Goal: Task Accomplishment & Management: Use online tool/utility

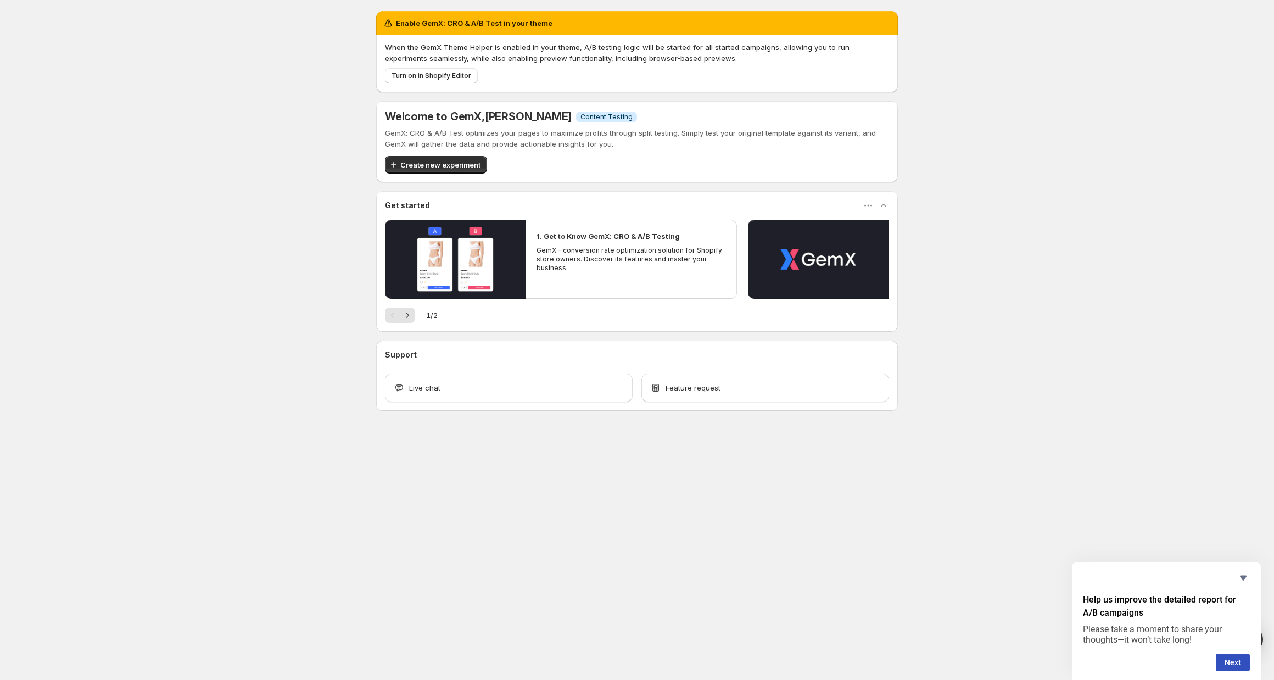
click at [324, 293] on div "Enable GemX: CRO & A/B Test in your theme When the GemX Theme Helper is enabled…" at bounding box center [637, 235] width 1274 height 470
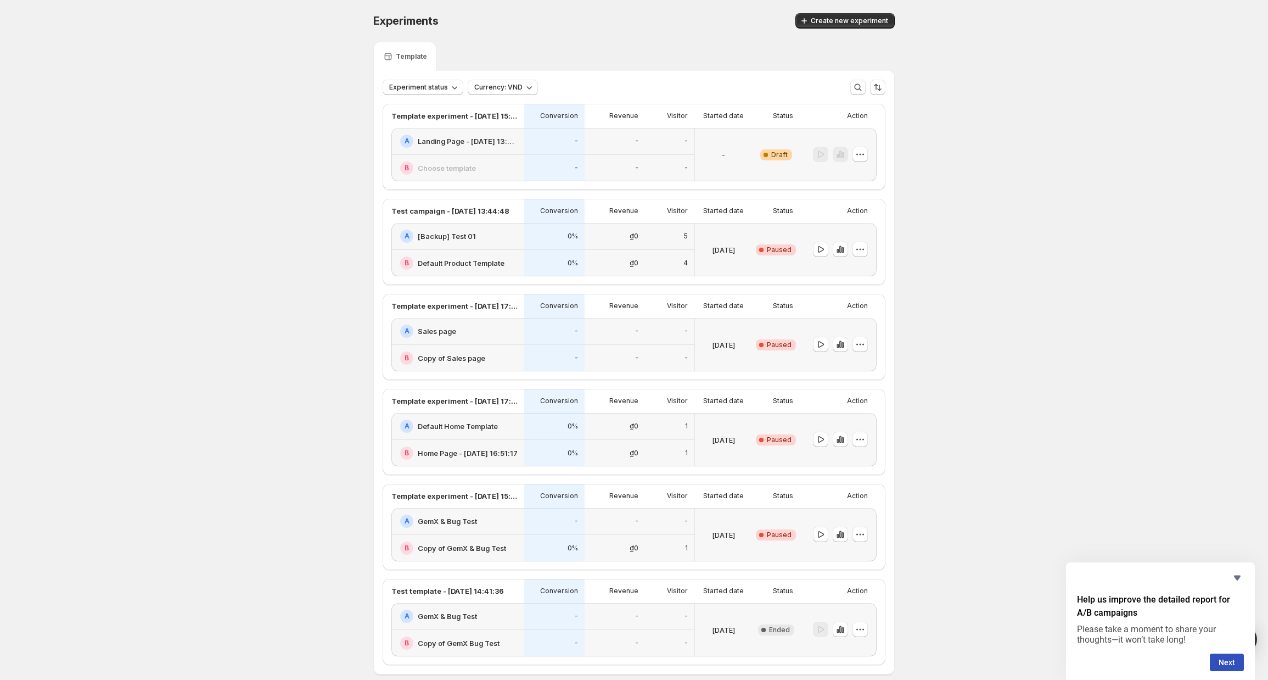
click at [573, 146] on div "-" at bounding box center [554, 140] width 47 height 13
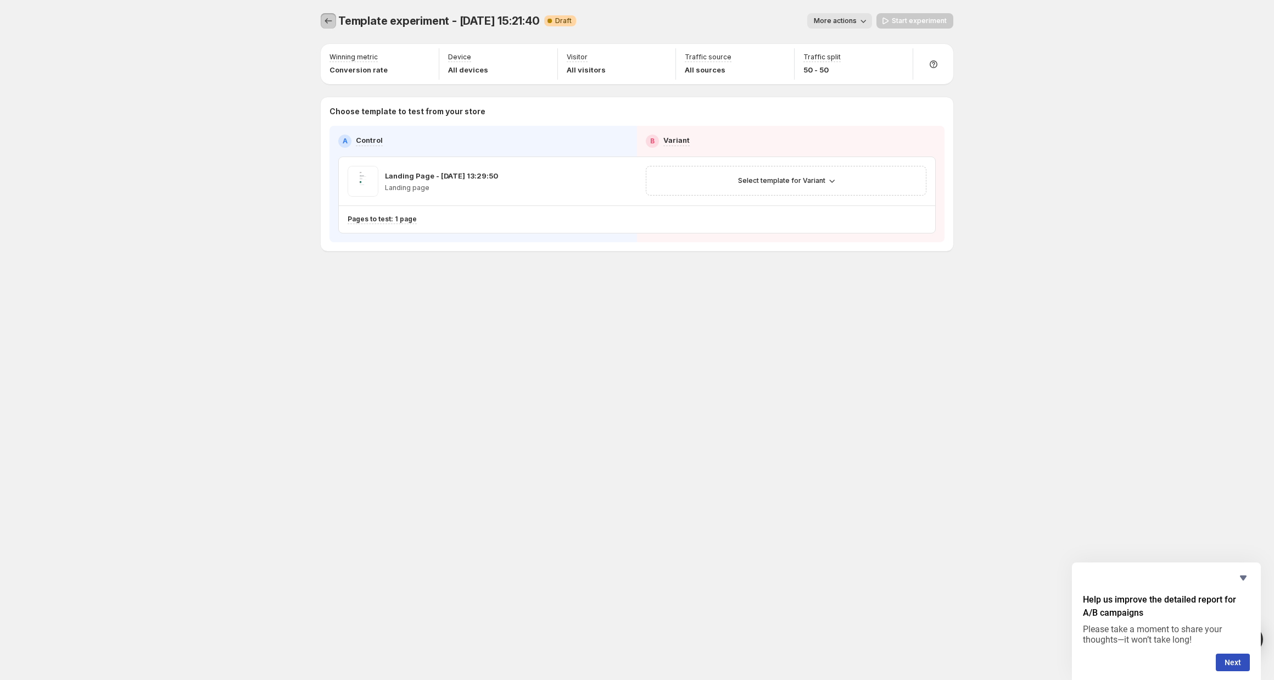
click at [324, 24] on icon "Experiments" at bounding box center [328, 20] width 11 height 11
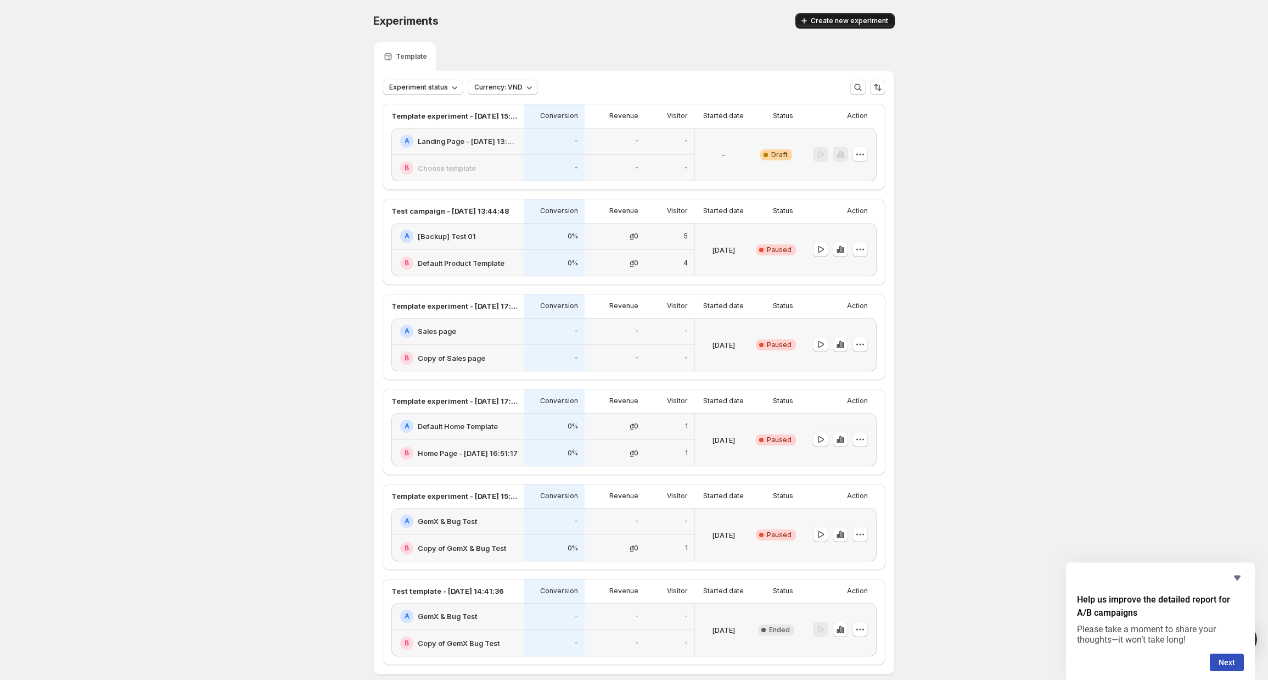
click at [828, 24] on span "Create new experiment" at bounding box center [849, 20] width 77 height 9
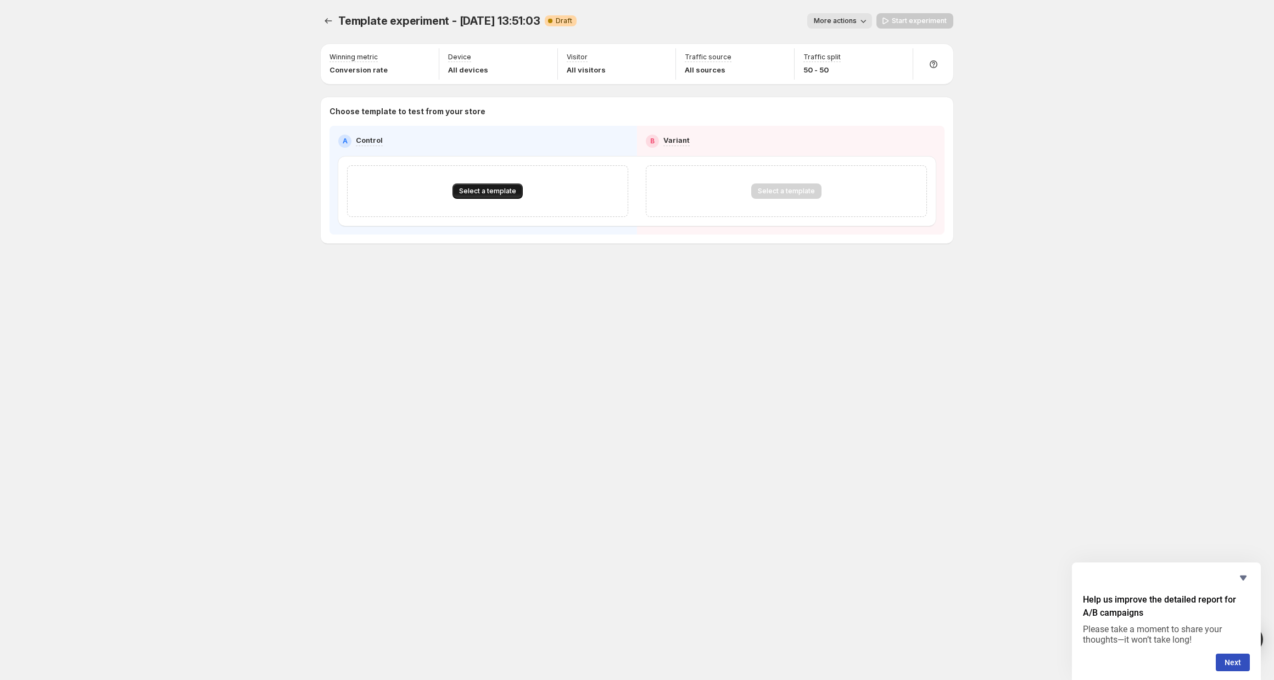
click at [496, 194] on span "Select a template" at bounding box center [487, 191] width 57 height 9
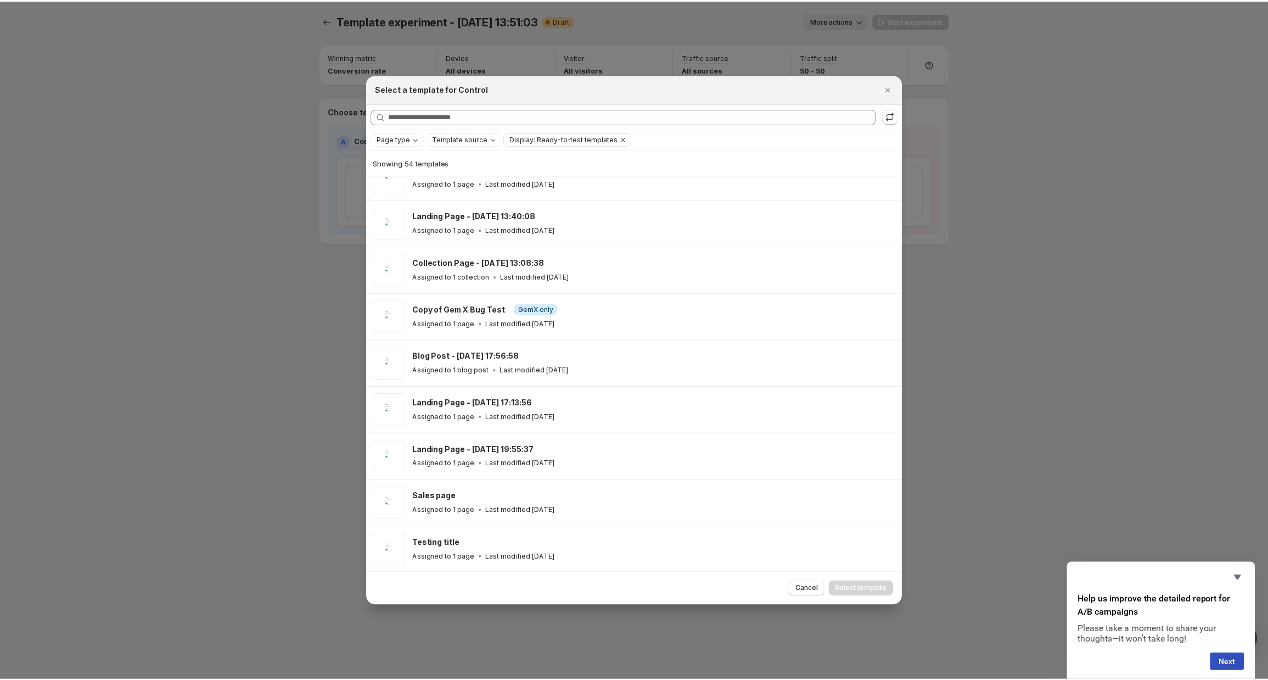
scroll to position [220, 0]
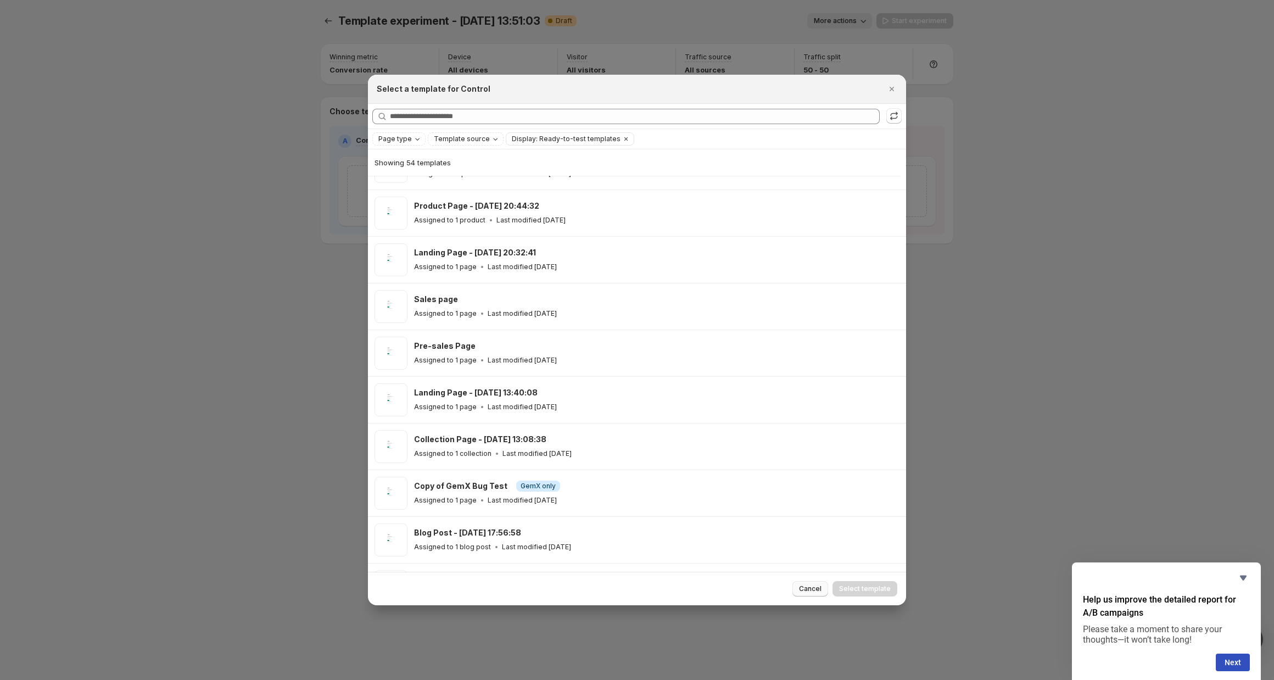
click at [817, 590] on span "Cancel" at bounding box center [810, 588] width 23 height 9
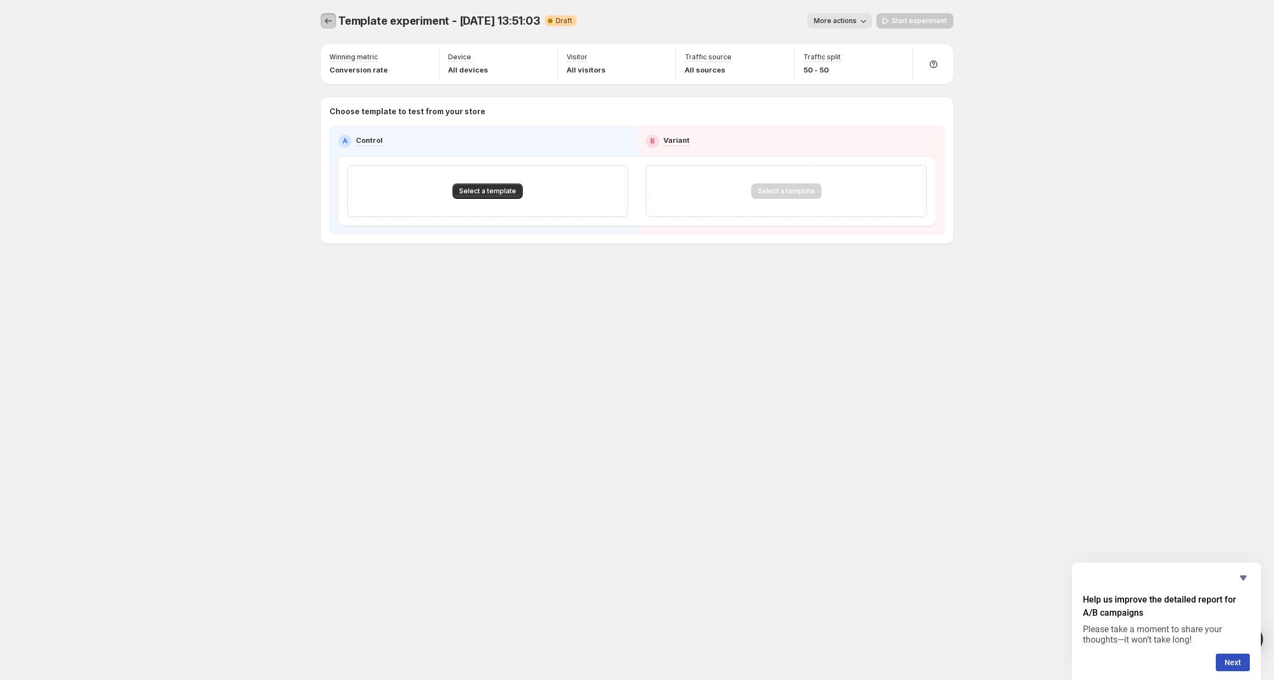
click at [332, 23] on icon "Experiments" at bounding box center [328, 20] width 11 height 11
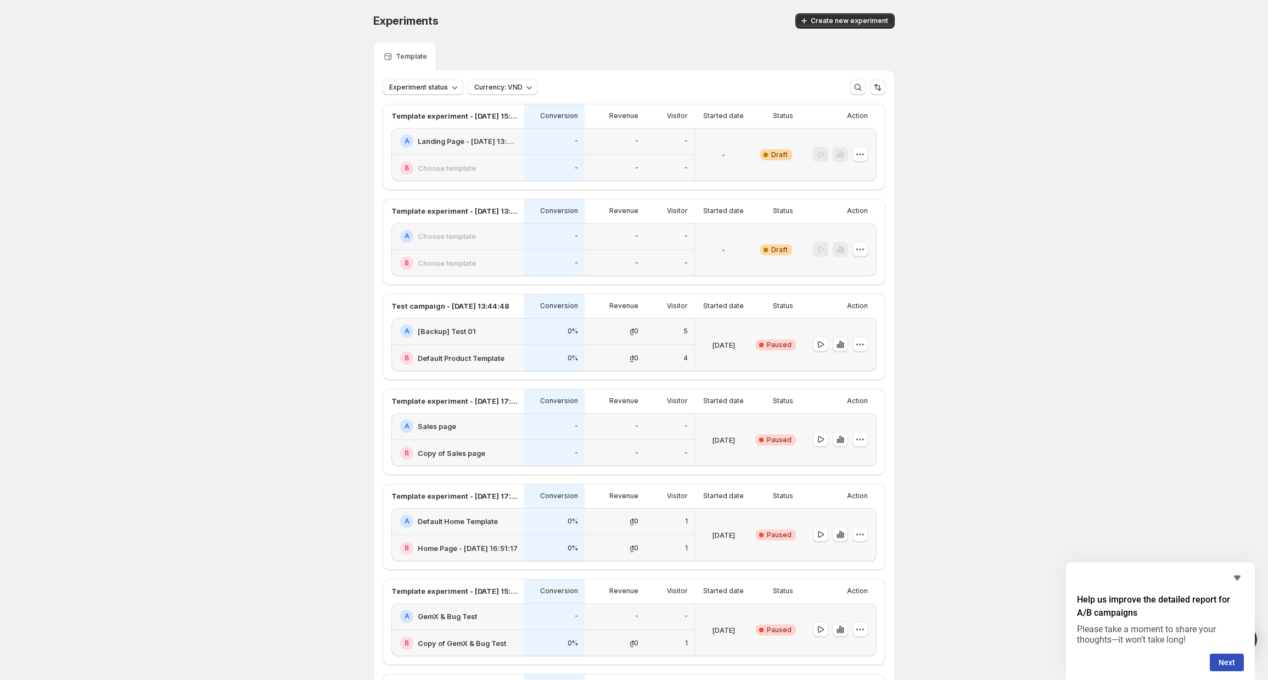
click at [514, 171] on div "B Choose template" at bounding box center [458, 167] width 117 height 13
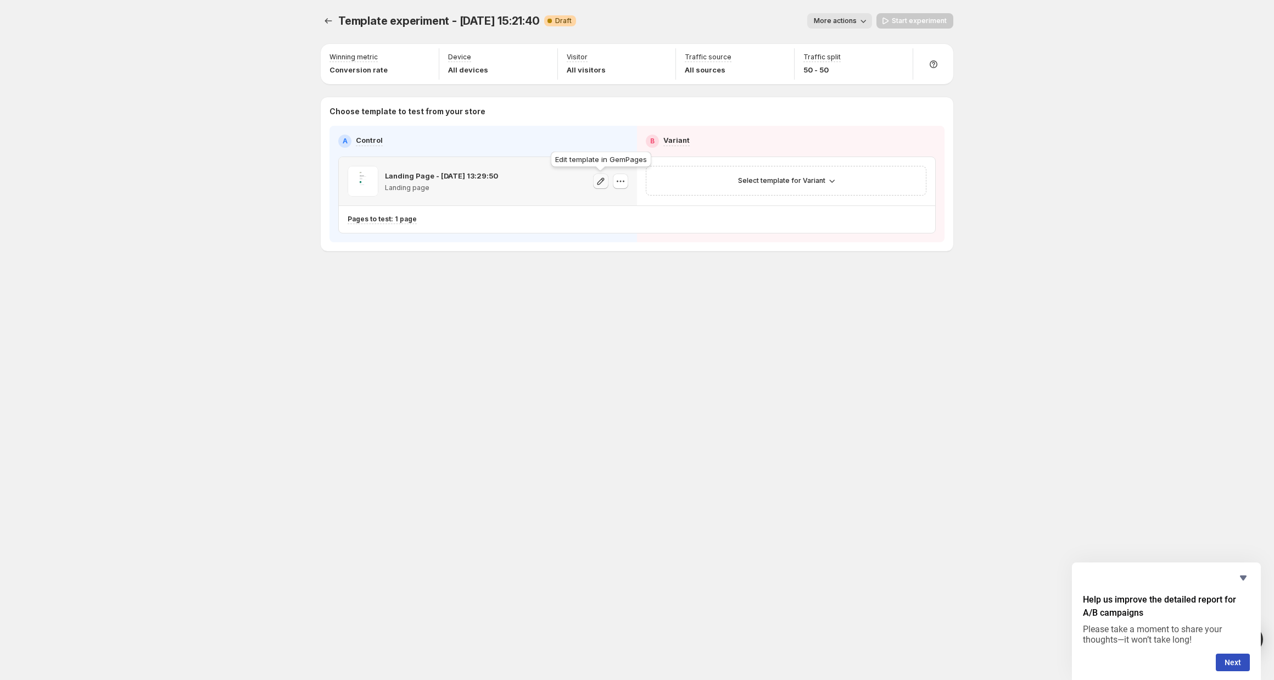
click at [598, 183] on icon "button" at bounding box center [600, 181] width 11 height 11
click at [615, 183] on icon "button" at bounding box center [620, 181] width 11 height 11
click at [612, 200] on span "Change template" at bounding box center [623, 204] width 59 height 9
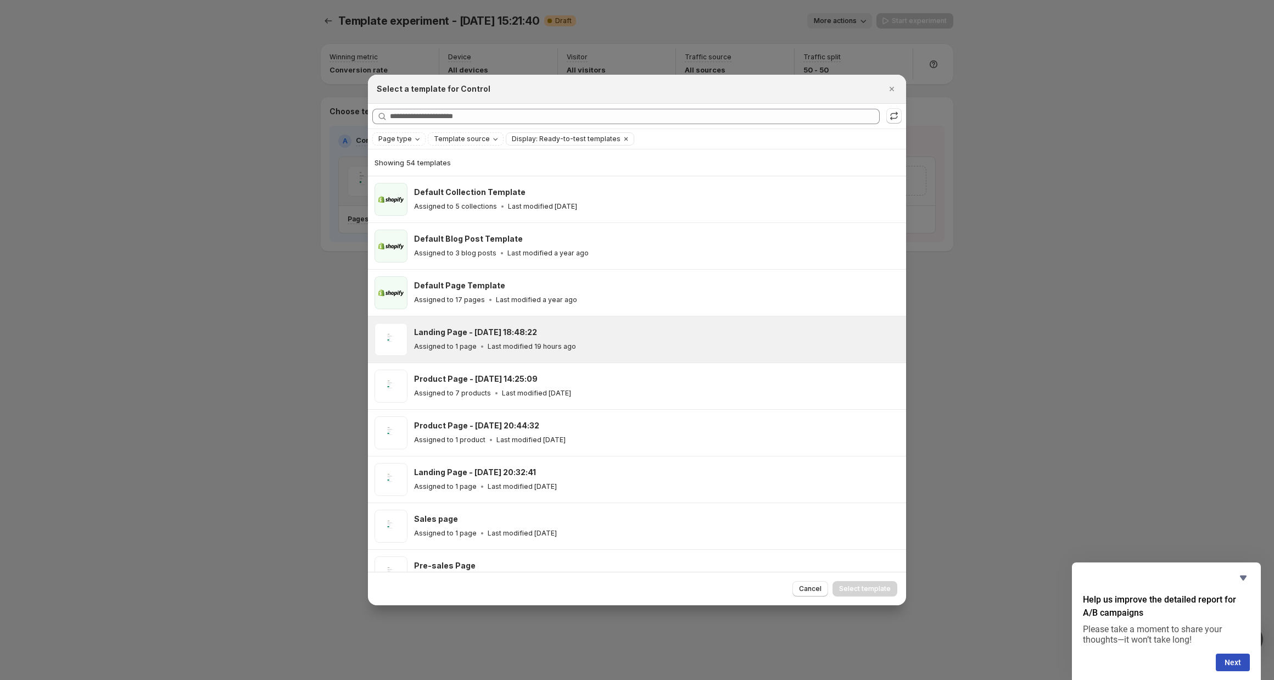
click at [527, 351] on p "Last modified 19 hours ago" at bounding box center [531, 346] width 88 height 9
click at [857, 584] on button "Select template" at bounding box center [864, 588] width 65 height 15
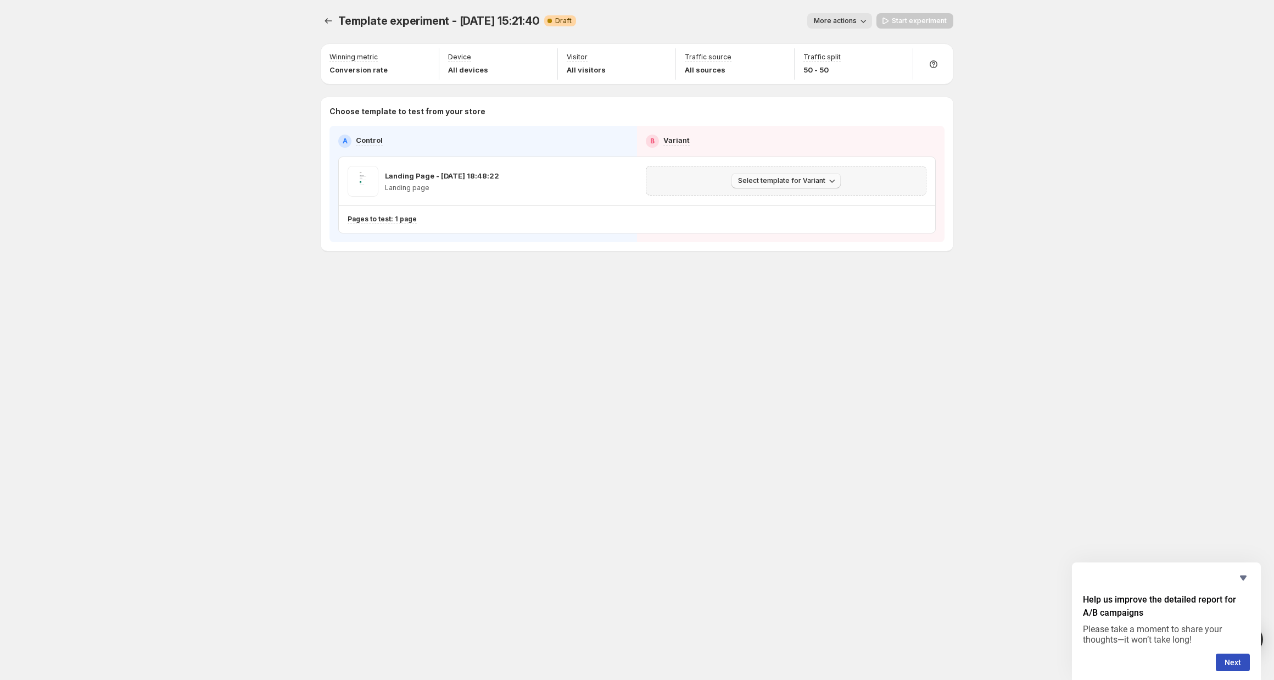
click at [795, 181] on span "Select template for Variant" at bounding box center [781, 180] width 87 height 9
click at [772, 227] on span "Create Variant based on Control" at bounding box center [788, 222] width 112 height 11
click at [401, 221] on p "Pages to test: 1 page" at bounding box center [381, 219] width 69 height 9
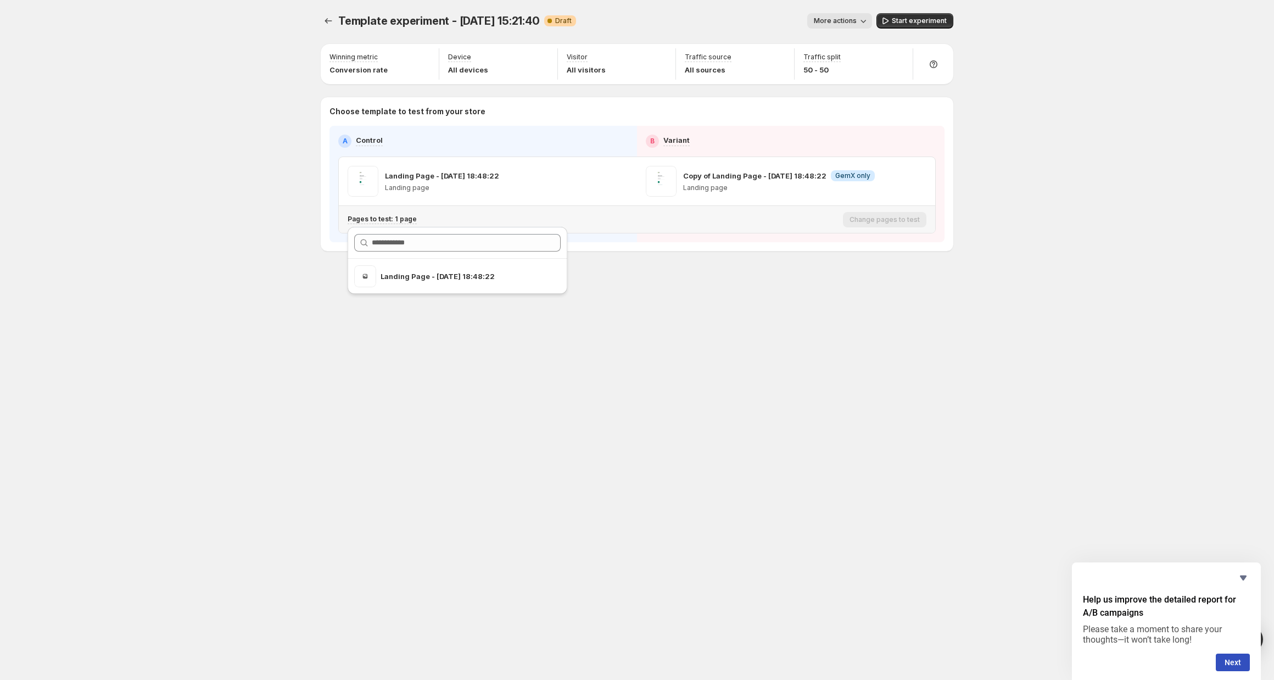
click at [381, 220] on p "Pages to test: 1 page" at bounding box center [381, 219] width 69 height 9
click at [729, 255] on div "Template experiment - [DATE] 15:21:40. This page is ready Template experiment -…" at bounding box center [636, 155] width 659 height 310
click at [331, 22] on icon "Experiments" at bounding box center [328, 20] width 11 height 11
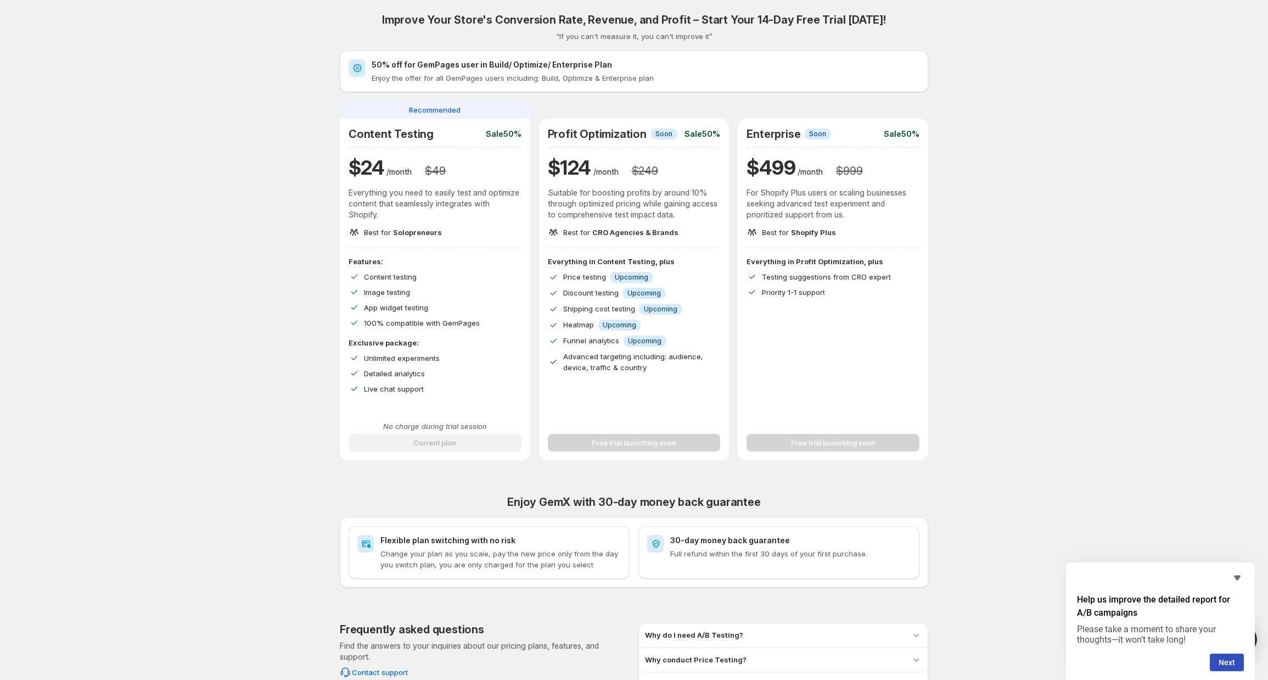
click at [608, 279] on p "Price testing" at bounding box center [585, 277] width 45 height 12
click at [591, 278] on span "Price testing" at bounding box center [584, 276] width 43 height 9
click at [592, 291] on span "Discount testing" at bounding box center [590, 292] width 55 height 9
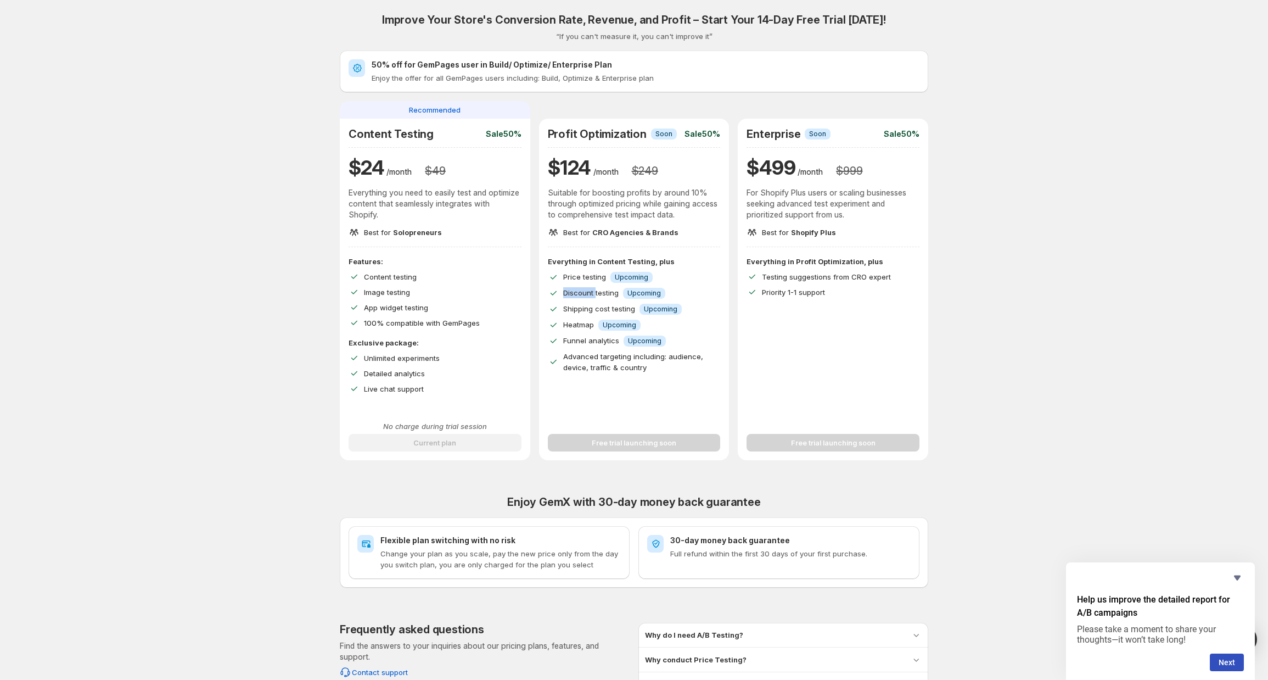
click at [592, 291] on span "Discount testing" at bounding box center [590, 292] width 55 height 9
click at [585, 320] on span "Heatmap" at bounding box center [578, 324] width 31 height 9
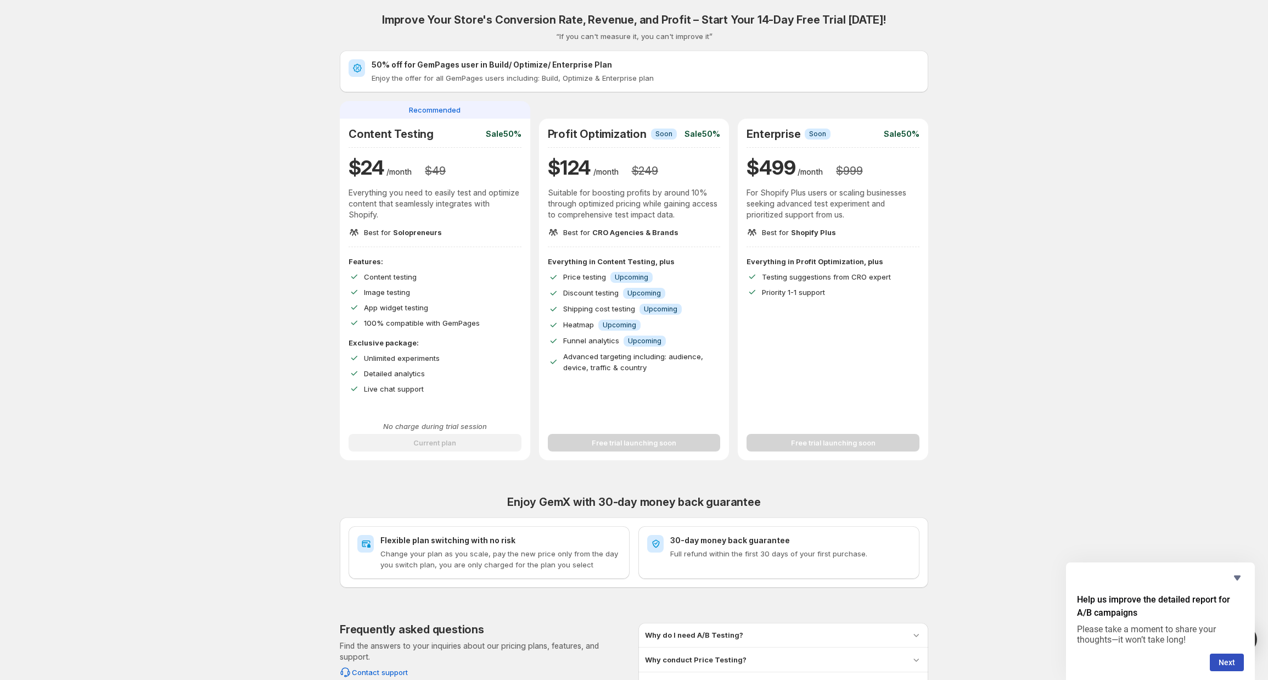
click at [586, 335] on p "Funnel analytics" at bounding box center [592, 341] width 58 height 12
click at [586, 336] on span "Funnel analytics" at bounding box center [591, 340] width 56 height 9
click at [586, 305] on span "Shipping cost testing" at bounding box center [599, 308] width 72 height 9
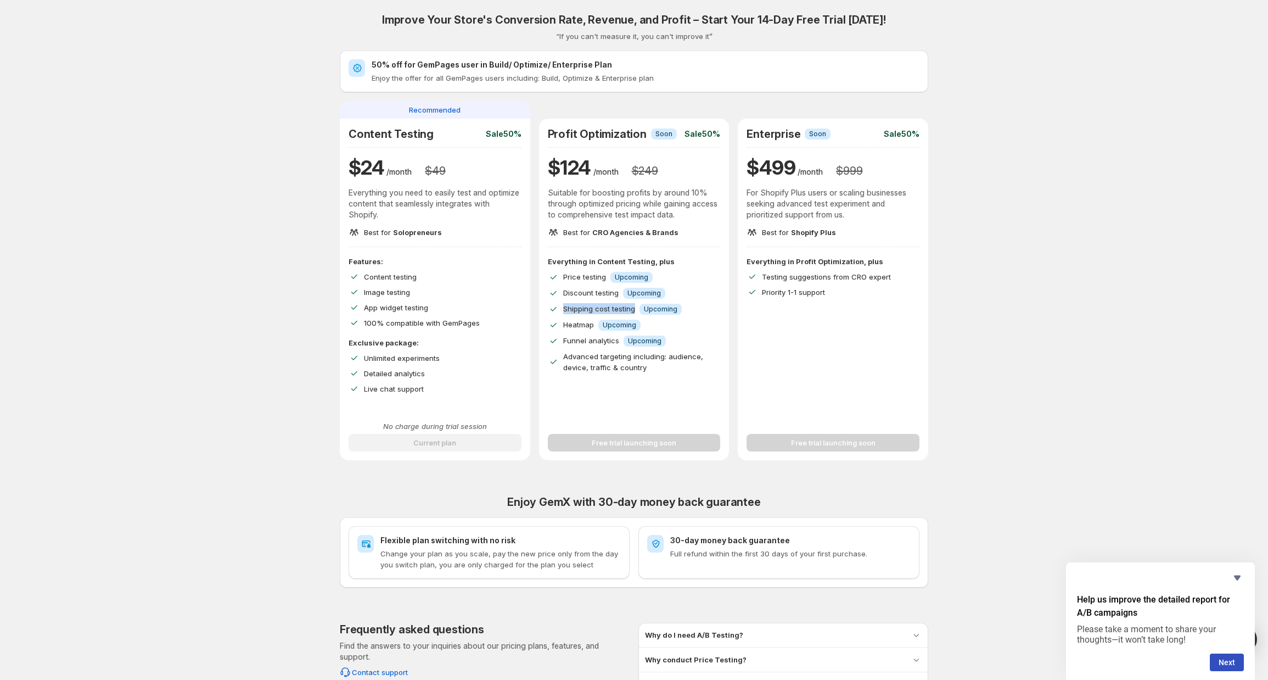
click at [586, 305] on span "Shipping cost testing" at bounding box center [599, 308] width 72 height 9
click at [580, 328] on span "Heatmap" at bounding box center [578, 324] width 31 height 9
click at [585, 280] on span "Price testing" at bounding box center [584, 276] width 43 height 9
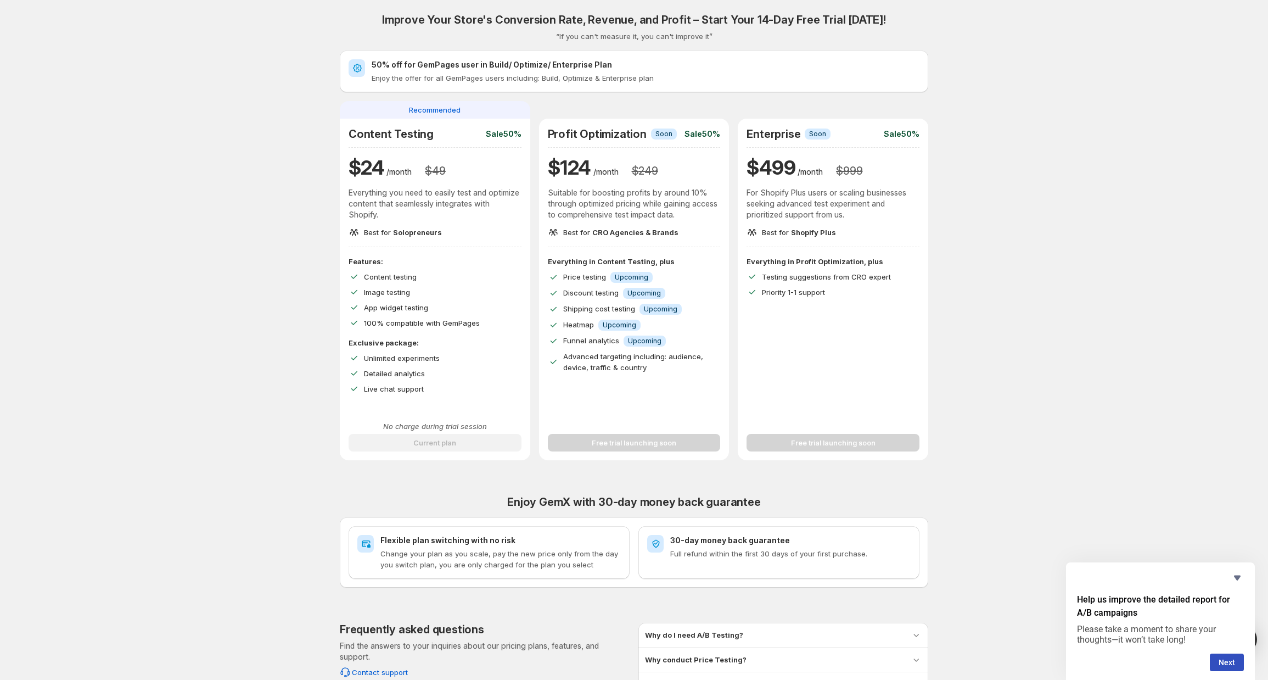
click at [650, 282] on span "Info Upcoming" at bounding box center [631, 277] width 42 height 11
click at [626, 278] on span "Upcoming" at bounding box center [631, 277] width 33 height 9
